Goal: Use online tool/utility: Utilize a website feature to perform a specific function

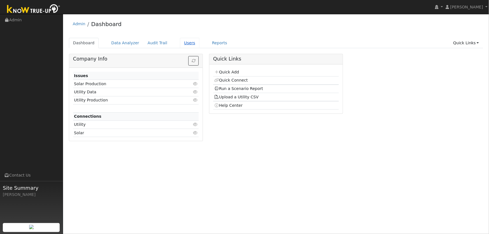
click at [183, 44] on link "Users" at bounding box center [190, 43] width 20 height 10
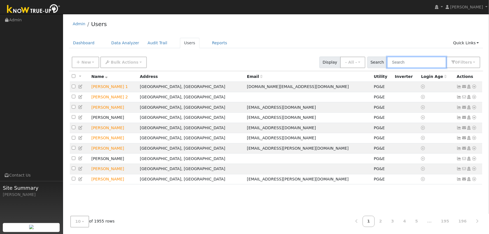
click at [394, 61] on input "text" at bounding box center [416, 62] width 59 height 11
type input "erin sanford"
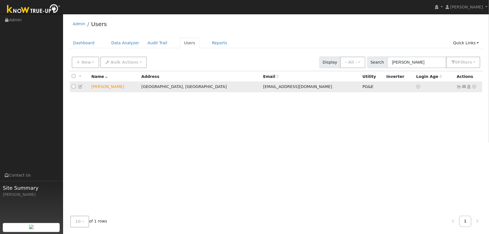
click at [473, 87] on icon at bounding box center [473, 87] width 5 height 4
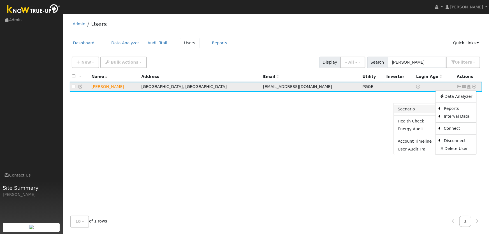
click at [420, 109] on link "Scenario" at bounding box center [415, 109] width 42 height 8
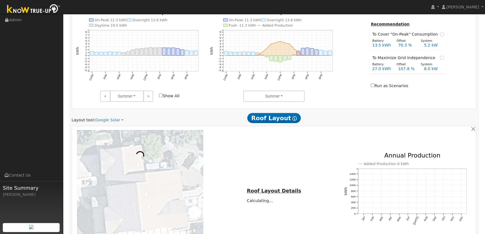
scroll to position [349, 0]
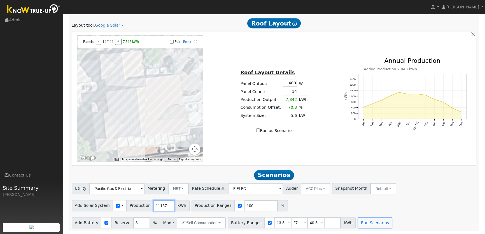
drag, startPoint x: 161, startPoint y: 206, endPoint x: 95, endPoint y: 205, distance: 65.2
click at [111, 205] on div "Add Solar System Use CSV Data Production 11157 kWh" at bounding box center [131, 205] width 118 height 11
click at [362, 222] on button "Run Scenarios" at bounding box center [374, 222] width 34 height 11
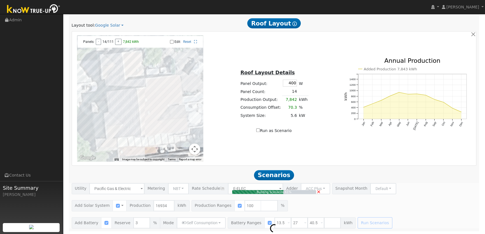
click at [323, 193] on div "Building Scenarios 61% ×" at bounding box center [274, 205] width 411 height 45
click at [319, 193] on span "×" at bounding box center [318, 191] width 4 height 6
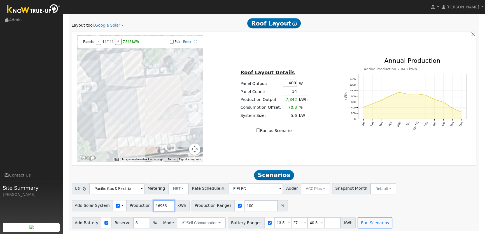
click at [164, 206] on input "16933" at bounding box center [163, 205] width 21 height 11
drag, startPoint x: 160, startPoint y: 205, endPoint x: 53, endPoint y: 202, distance: 107.0
click at [336, 209] on div "Add Solar System Use CSV Data Production 11157 kWh Production Ranges 100 %" at bounding box center [274, 204] width 407 height 13
drag, startPoint x: 256, startPoint y: 144, endPoint x: 253, endPoint y: 146, distance: 3.0
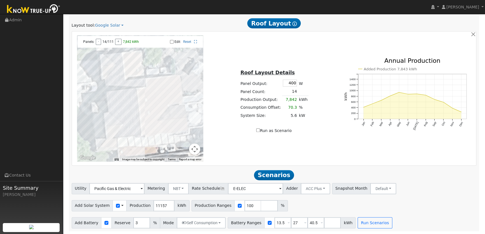
click at [256, 144] on div "← Move left → Move right ↑ Move up ↓ Move down + Zoom in - Zoom out Home Jump l…" at bounding box center [274, 98] width 402 height 126
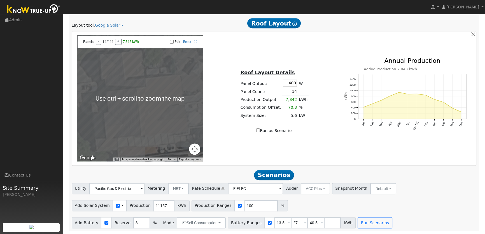
click at [121, 206] on span at bounding box center [122, 205] width 2 height 6
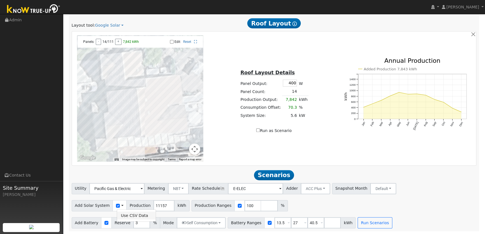
click at [126, 214] on link "Use CSV Data" at bounding box center [136, 215] width 39 height 8
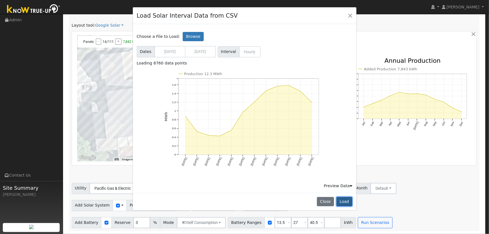
click at [345, 202] on button "Load" at bounding box center [344, 202] width 16 height 10
type input "12259"
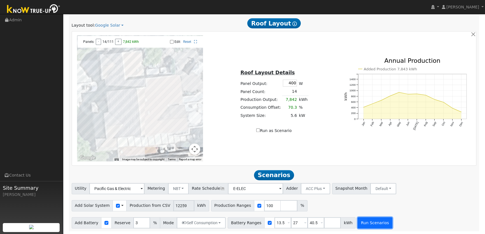
click at [357, 224] on button "Run Scenarios" at bounding box center [374, 222] width 34 height 11
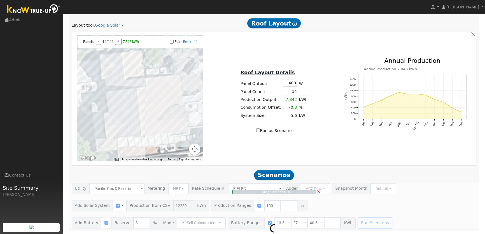
type input "8.2"
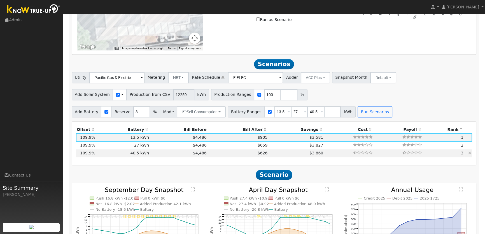
scroll to position [451, 0]
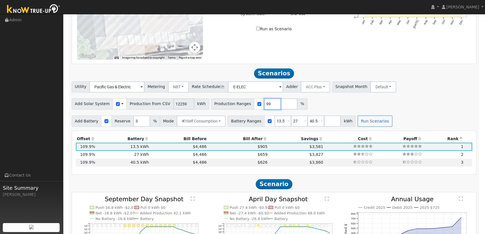
click at [264, 104] on input "99" at bounding box center [272, 103] width 17 height 11
type input "100"
click at [264, 102] on input "100" at bounding box center [272, 103] width 17 height 11
click at [121, 105] on span at bounding box center [122, 104] width 2 height 6
click at [139, 118] on ul "Use CSV Data" at bounding box center [136, 114] width 39 height 12
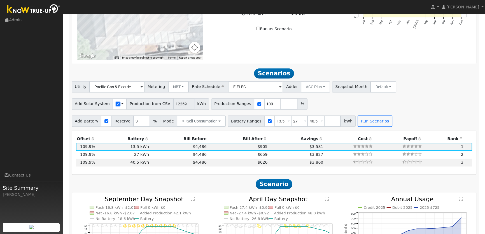
click at [116, 103] on input "checkbox" at bounding box center [118, 104] width 4 height 4
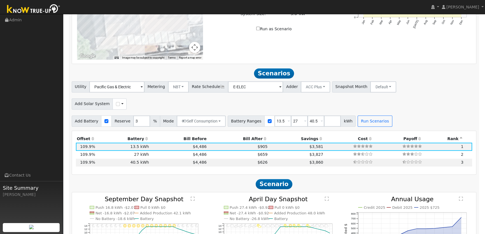
click at [121, 105] on span at bounding box center [122, 104] width 2 height 6
click at [116, 104] on input "checkbox" at bounding box center [118, 104] width 4 height 4
checkbox input "true"
click at [115, 104] on div "Use CSV Data" at bounding box center [120, 103] width 14 height 11
click at [121, 104] on span at bounding box center [122, 104] width 2 height 6
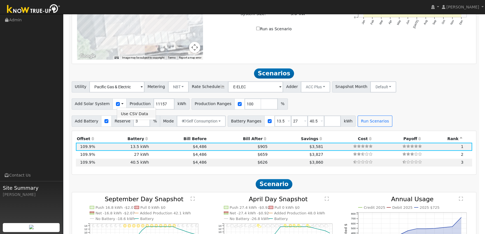
click at [127, 112] on link "Use CSV Data" at bounding box center [136, 114] width 39 height 8
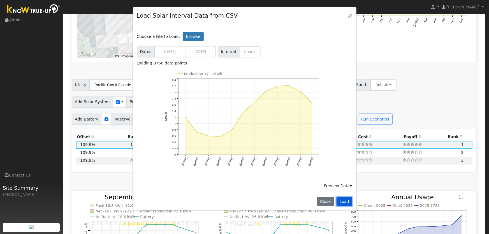
click at [345, 199] on button "Load" at bounding box center [344, 202] width 16 height 10
type input "17067"
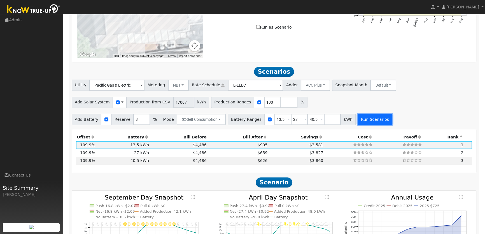
click at [363, 122] on button "Run Scenarios" at bounding box center [374, 119] width 34 height 11
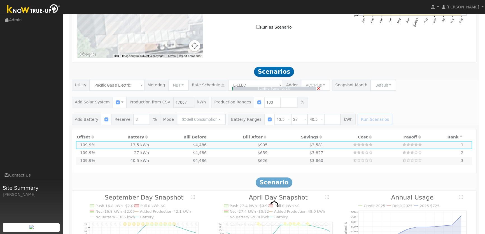
type input "11.4"
type input "$39,823"
type input "$32,400"
type input "$21,667"
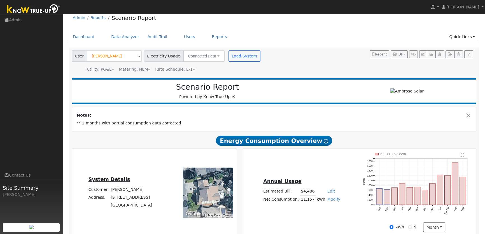
scroll to position [0, 0]
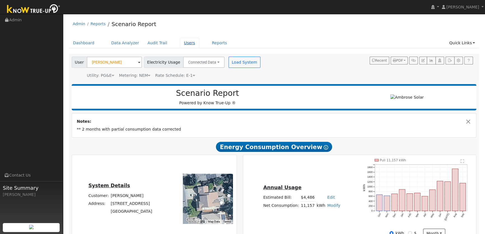
click at [180, 44] on link "Users" at bounding box center [190, 43] width 20 height 10
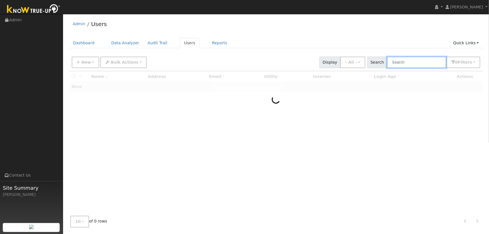
click at [405, 64] on input "text" at bounding box center [416, 62] width 59 height 11
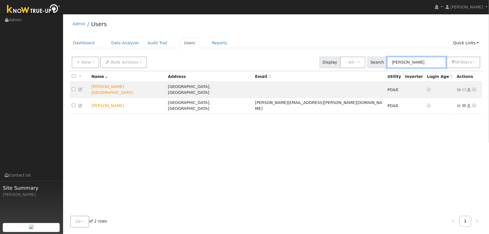
type input "[PERSON_NAME]"
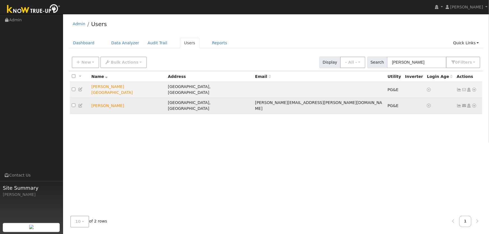
click at [472, 104] on icon at bounding box center [473, 106] width 5 height 4
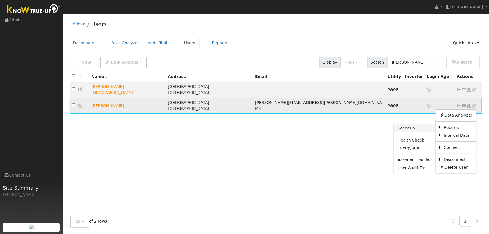
click at [410, 124] on link "Scenario" at bounding box center [415, 128] width 42 height 8
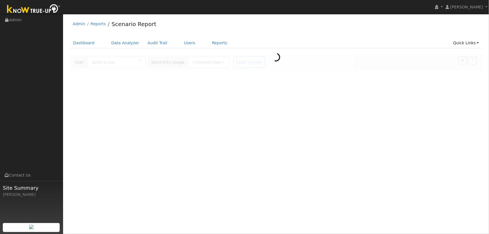
type input "[PERSON_NAME]"
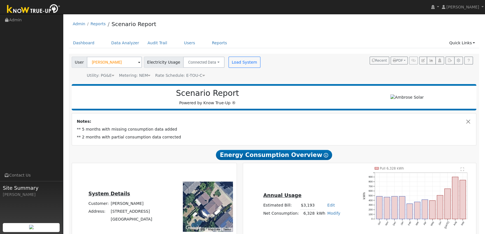
type input "10104"
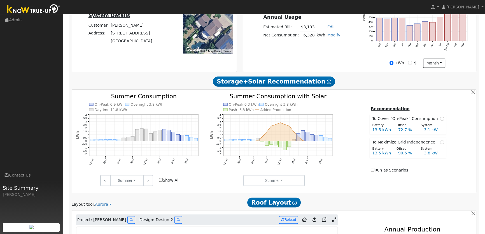
scroll to position [331, 0]
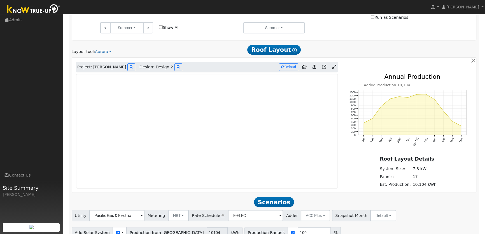
click at [333, 67] on icon at bounding box center [334, 67] width 4 height 4
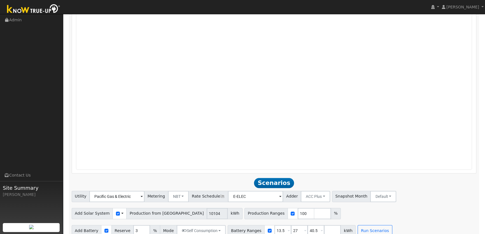
scroll to position [491, 0]
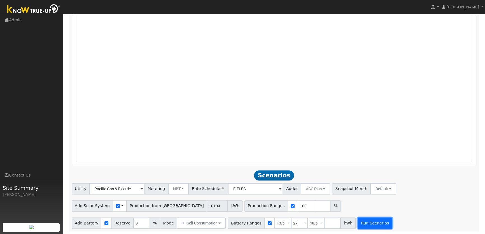
click at [361, 228] on button "Run Scenarios" at bounding box center [374, 222] width 34 height 11
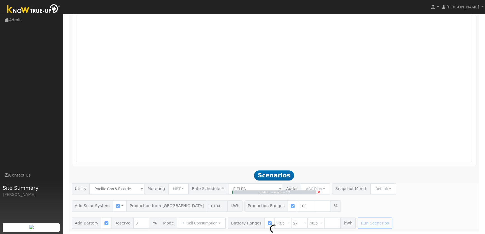
type input "6.7"
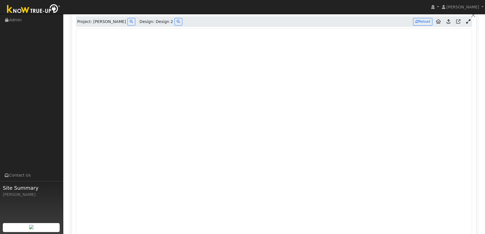
scroll to position [306, 0]
